Goal: Check status

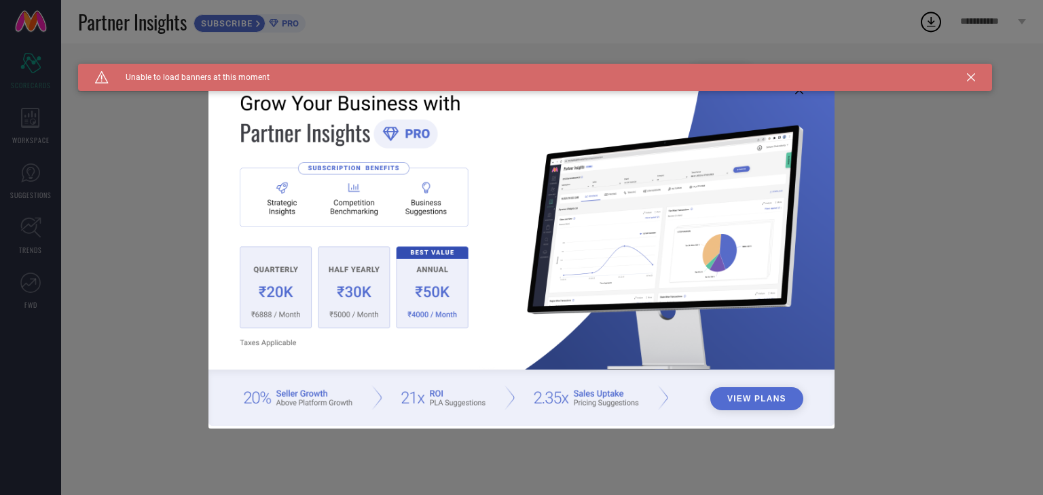
type input "All"
click at [969, 75] on icon at bounding box center [971, 77] width 8 height 8
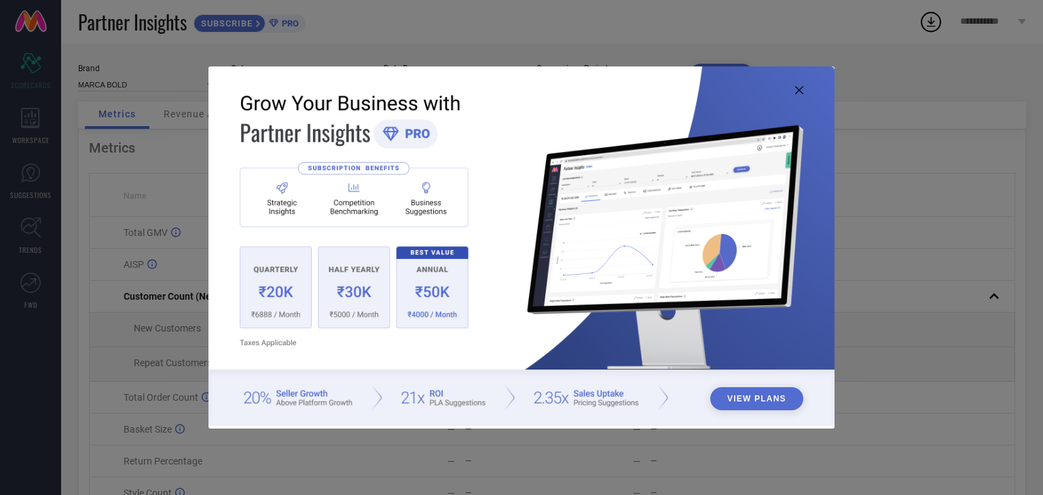
click at [795, 90] on icon at bounding box center [799, 90] width 8 height 8
